Goal: Task Accomplishment & Management: Complete application form

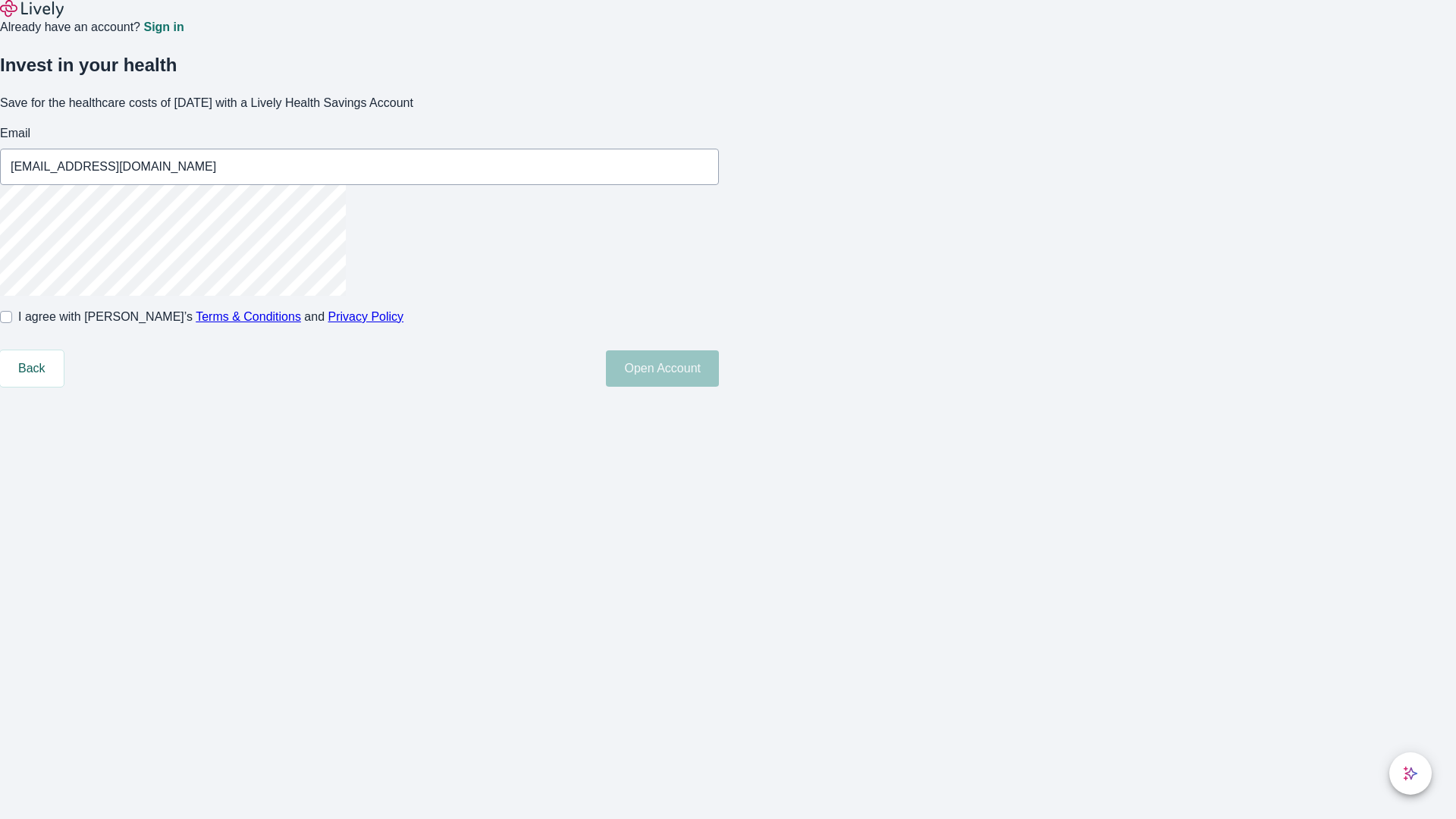
click at [12, 323] on input "I agree with Lively’s Terms & Conditions and Privacy Policy" at bounding box center [6, 317] width 12 height 12
checkbox input "true"
click at [719, 386] on button "Open Account" at bounding box center [662, 368] width 113 height 36
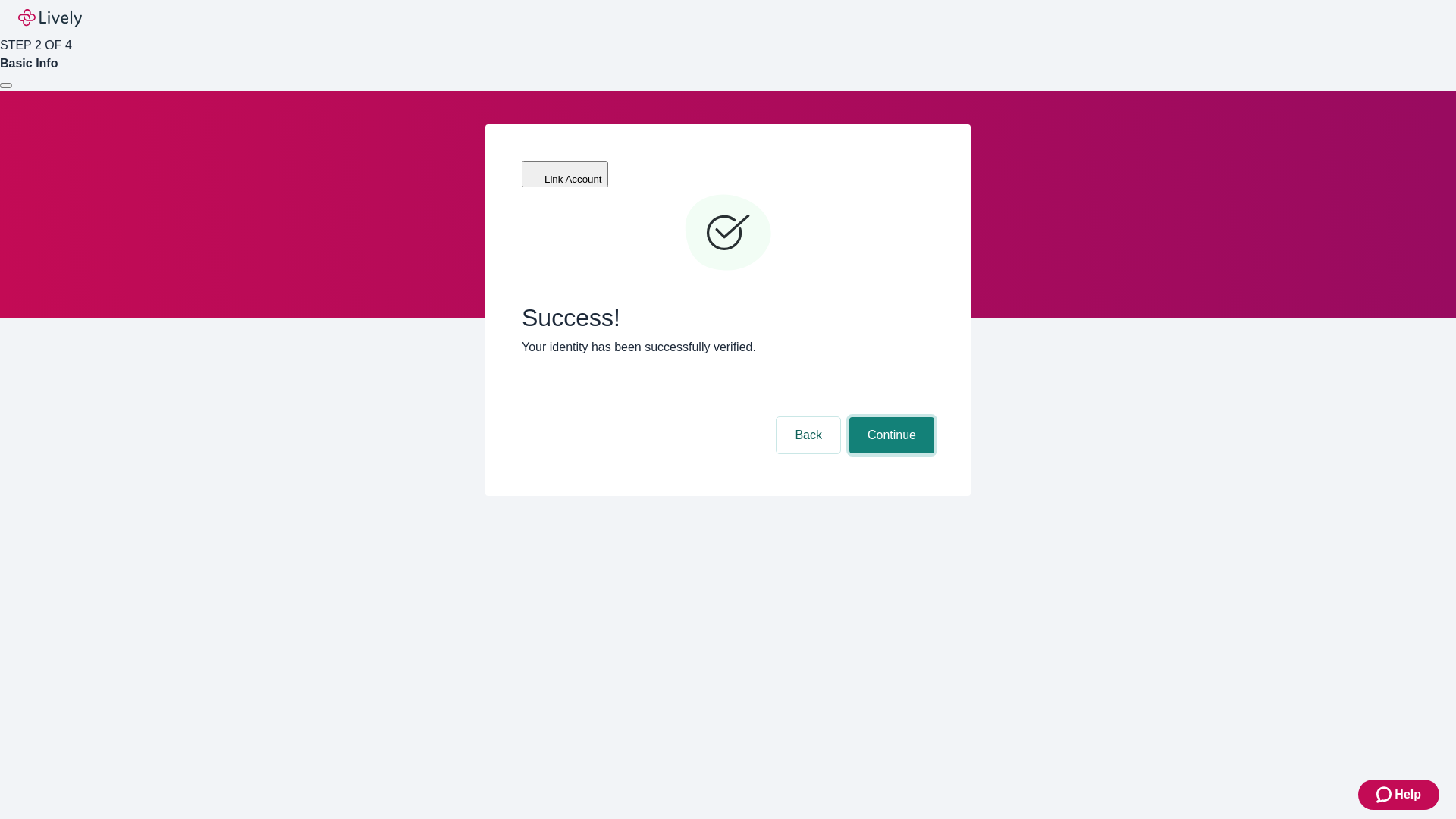
click at [889, 417] on button "Continue" at bounding box center [891, 435] width 85 height 36
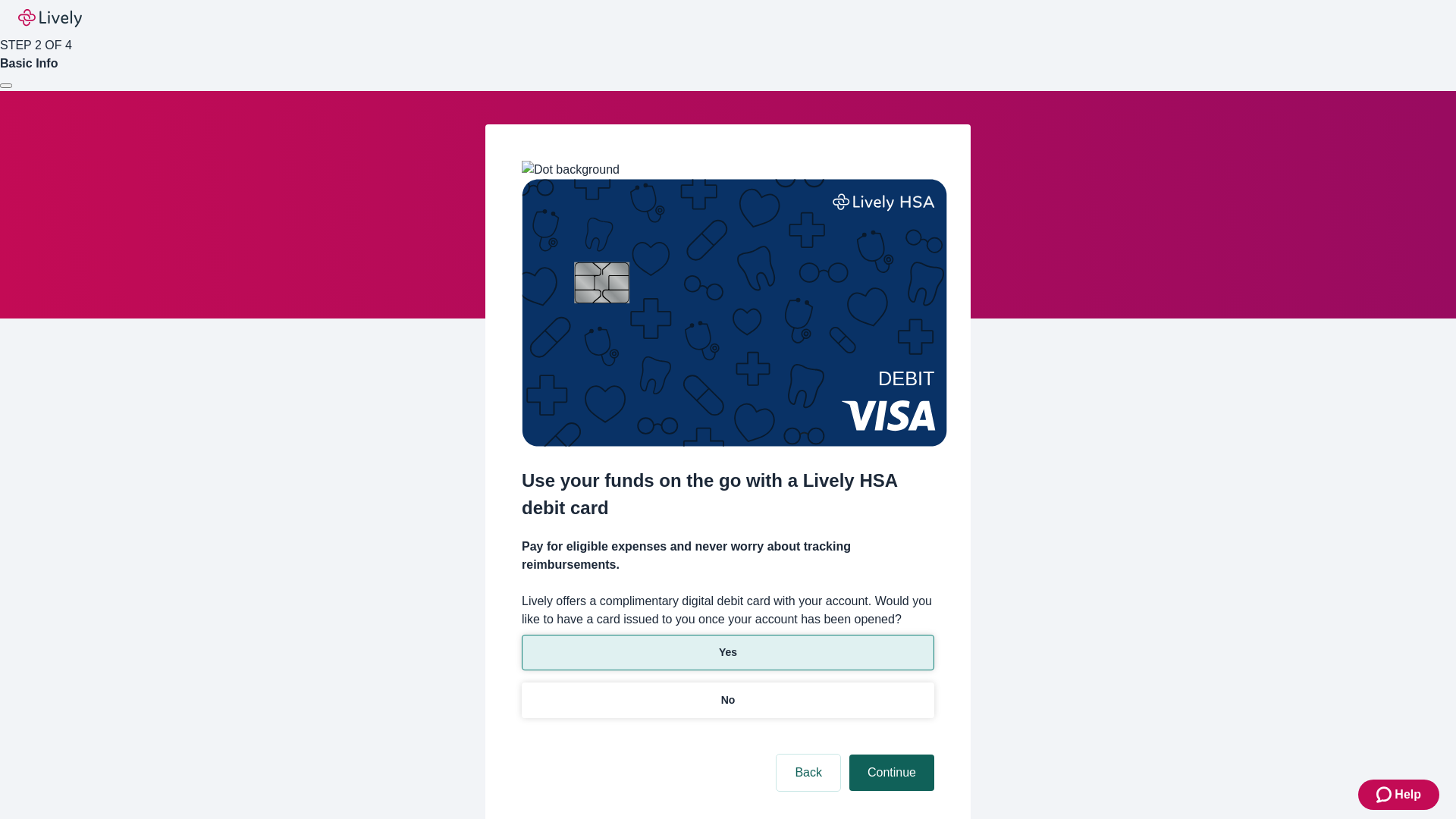
click at [728, 692] on p "No" at bounding box center [728, 700] width 14 height 16
click at [889, 754] on button "Continue" at bounding box center [891, 772] width 85 height 36
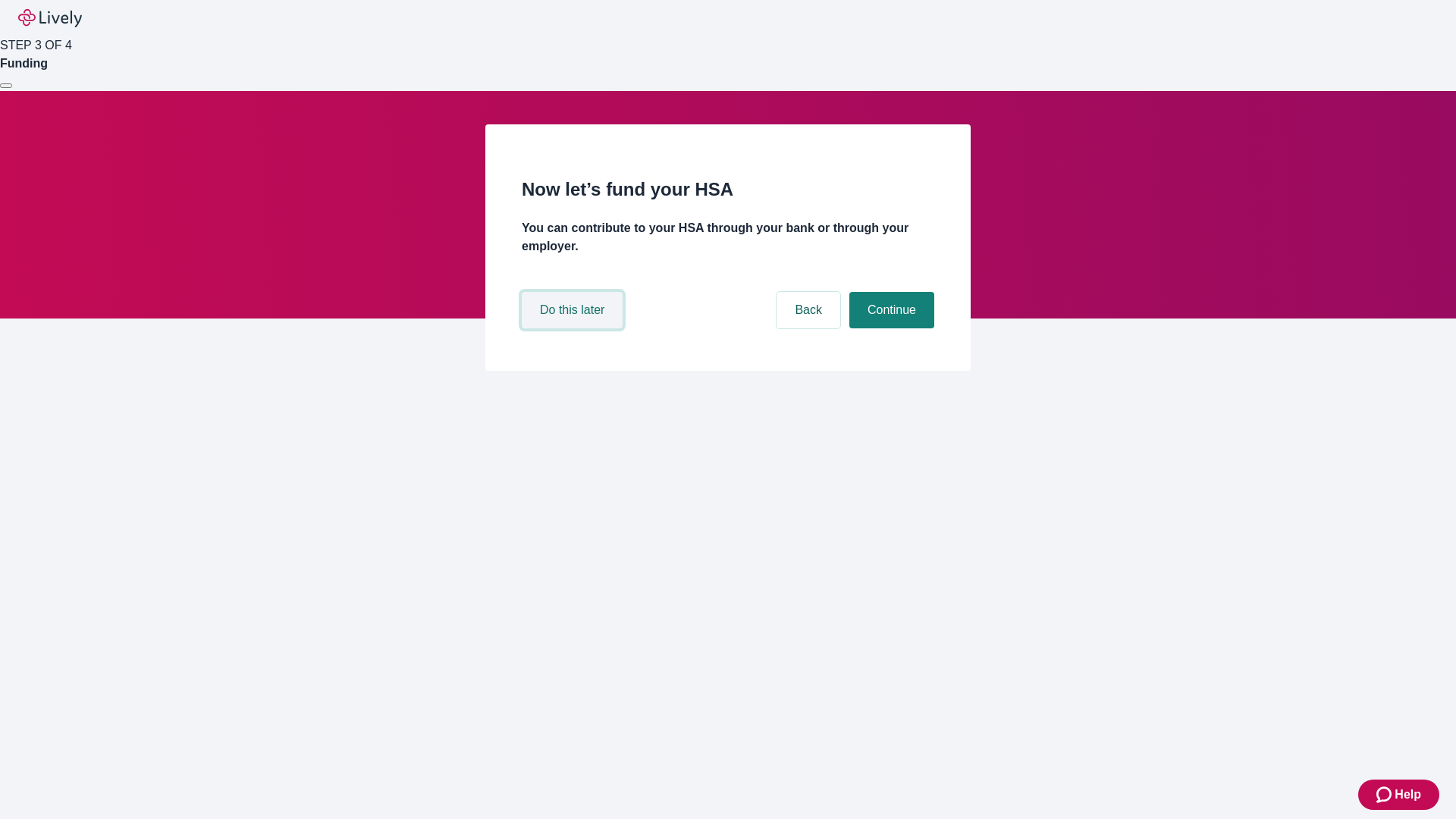
click at [574, 329] on button "Do this later" at bounding box center [572, 309] width 101 height 36
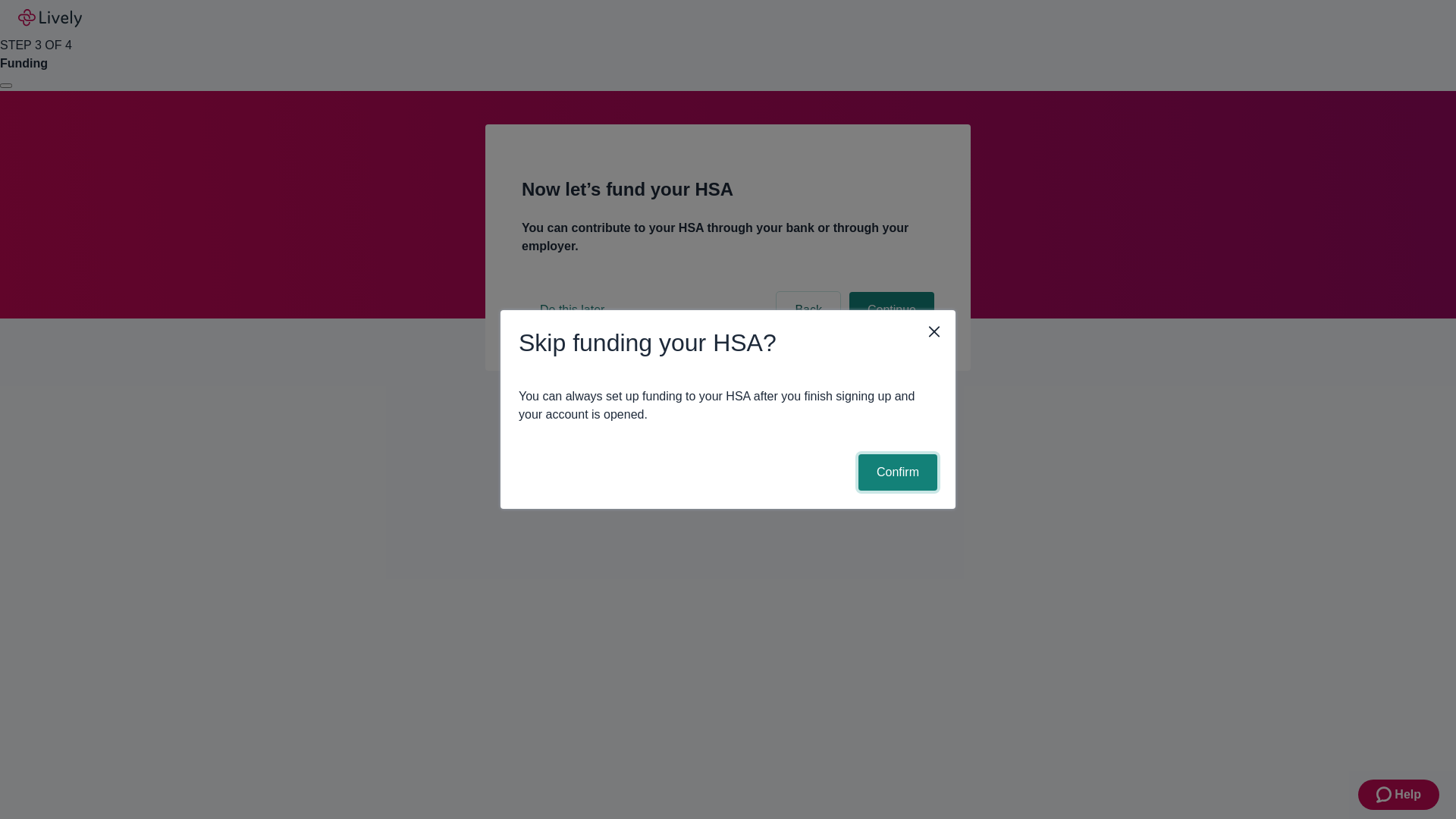
click at [895, 473] on button "Confirm" at bounding box center [898, 472] width 79 height 36
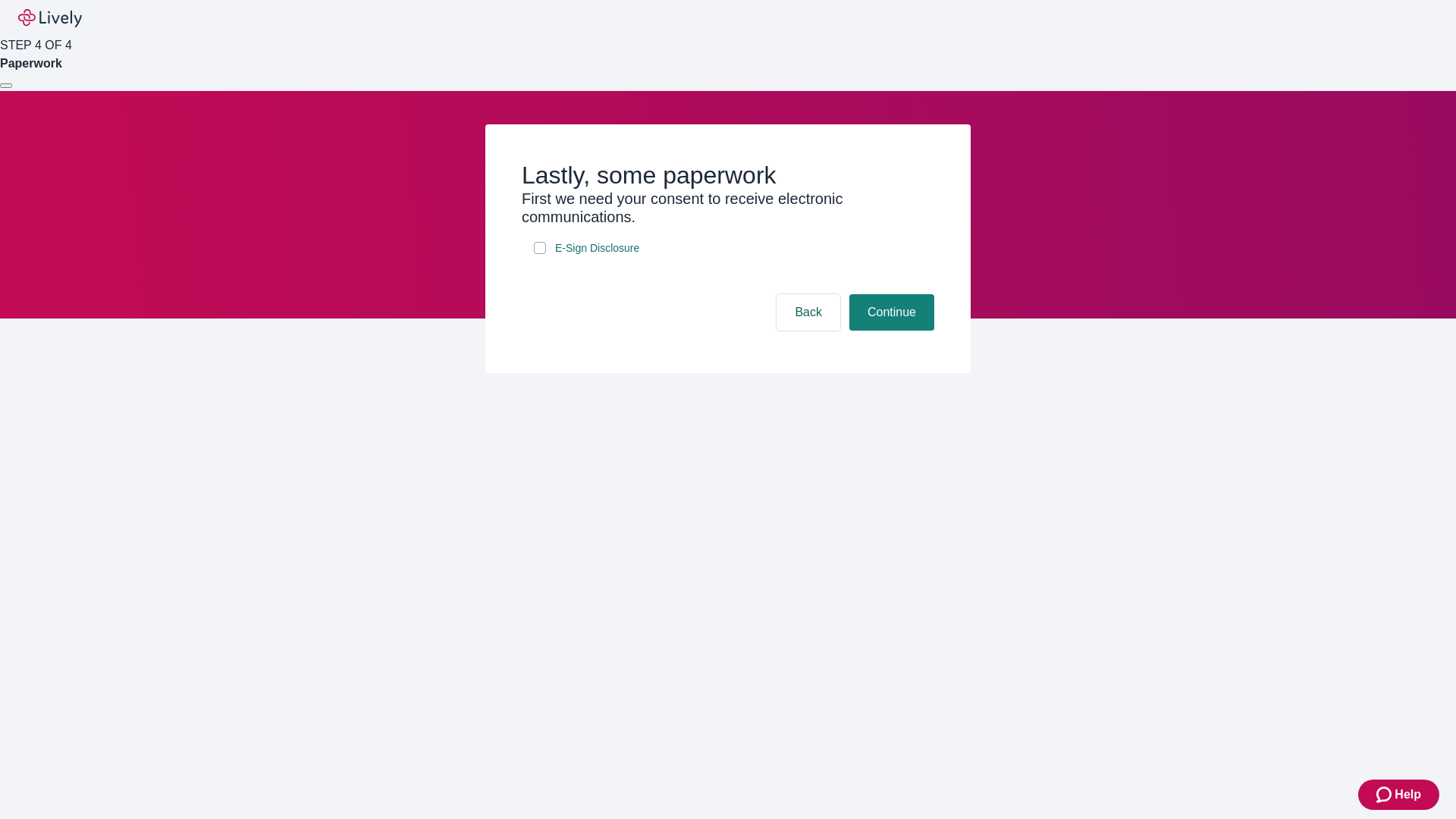
click at [540, 254] on input "E-Sign Disclosure" at bounding box center [540, 248] width 12 height 12
checkbox input "true"
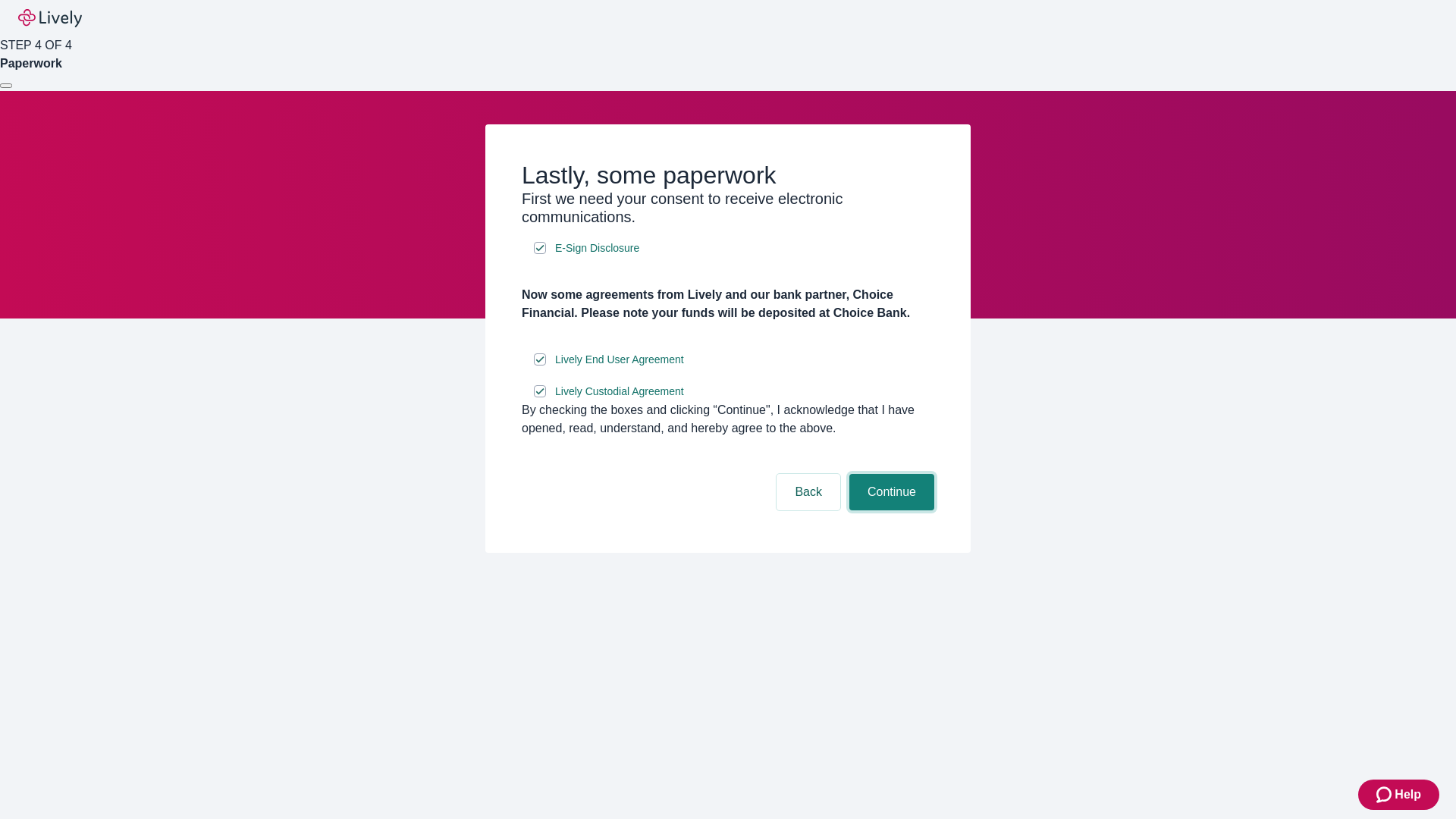
click at [889, 511] on button "Continue" at bounding box center [891, 491] width 85 height 36
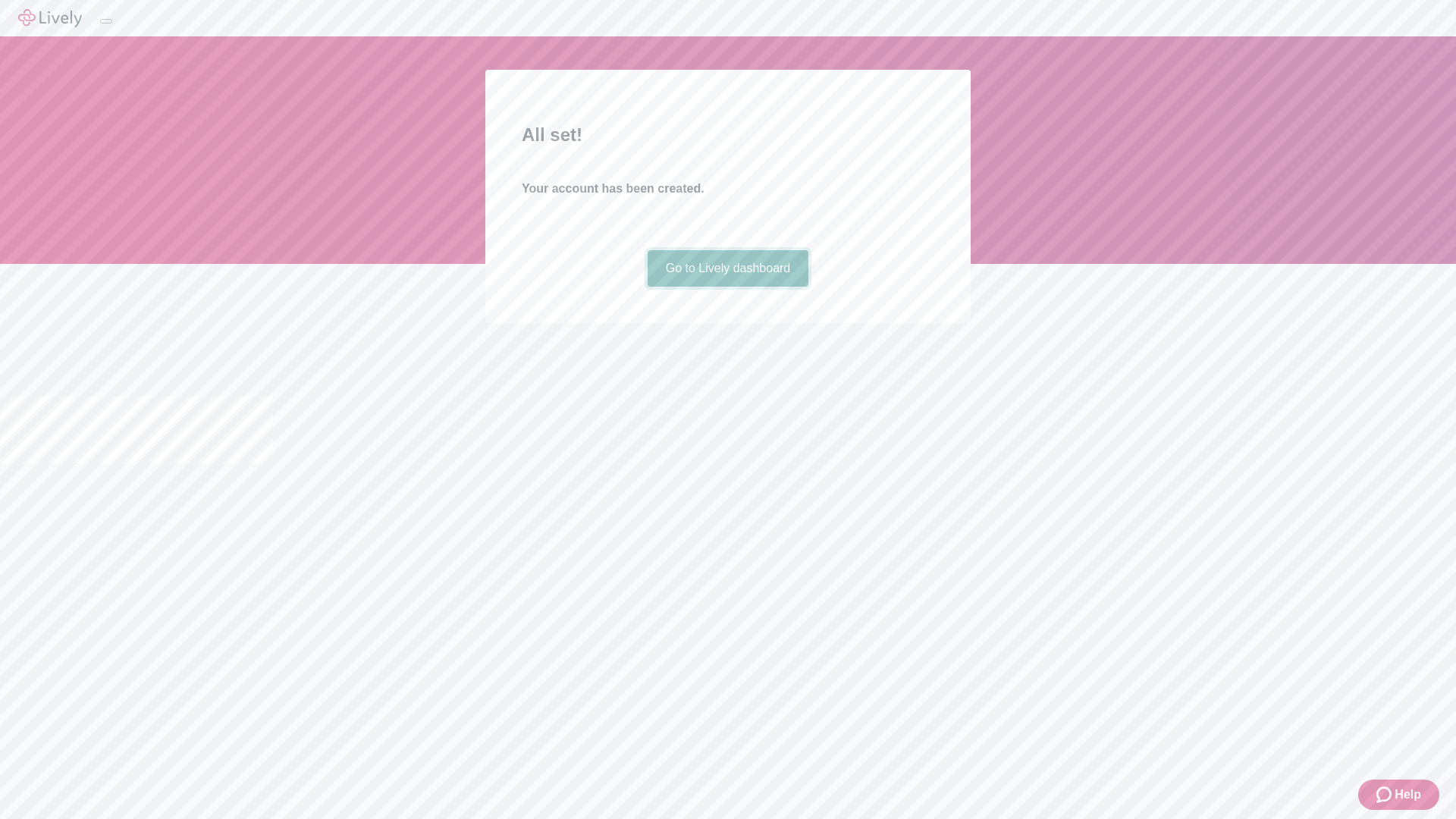
click at [728, 287] on link "Go to Lively dashboard" at bounding box center [728, 268] width 162 height 36
